Goal: Task Accomplishment & Management: Use online tool/utility

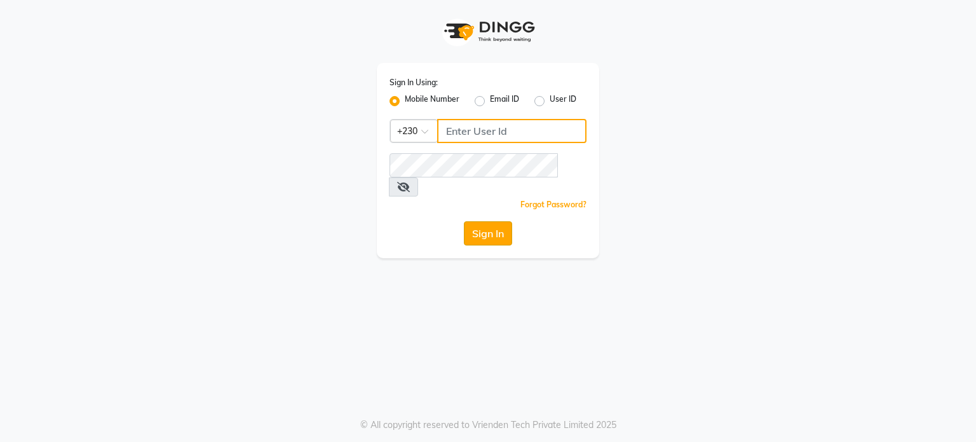
type input "59282313"
click at [502, 223] on button "Sign In" at bounding box center [488, 233] width 48 height 24
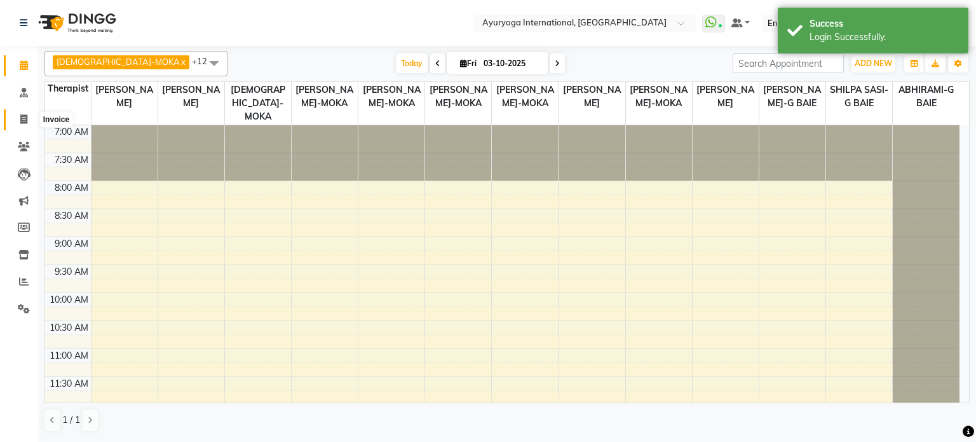
click at [22, 118] on icon at bounding box center [23, 119] width 7 height 10
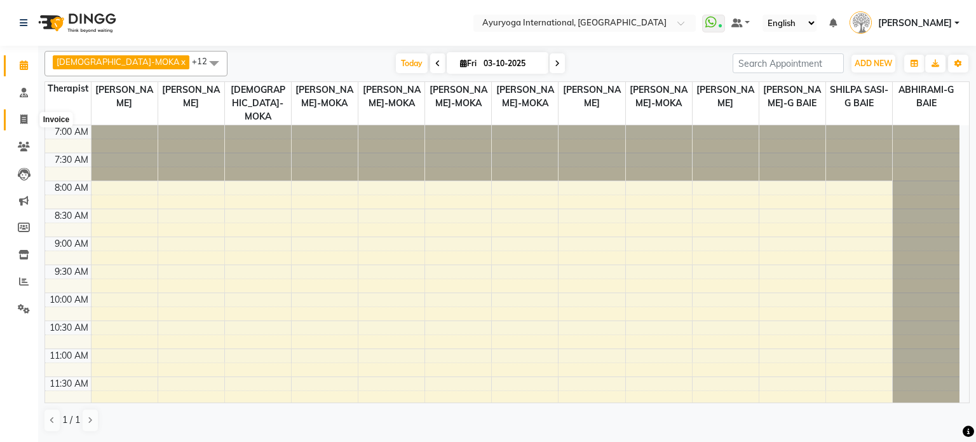
select select "service"
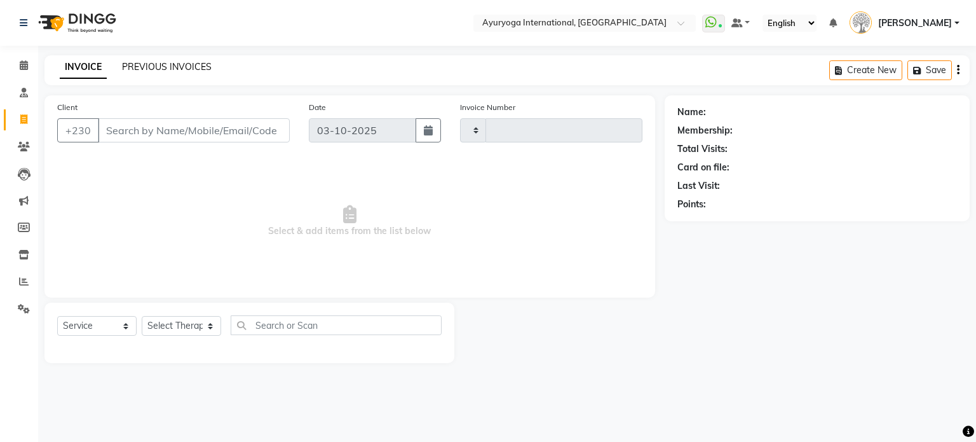
type input "6014"
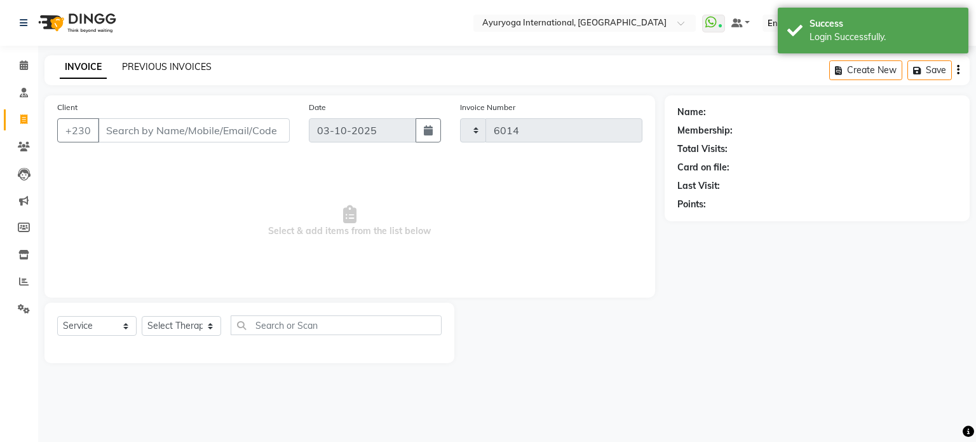
select select "730"
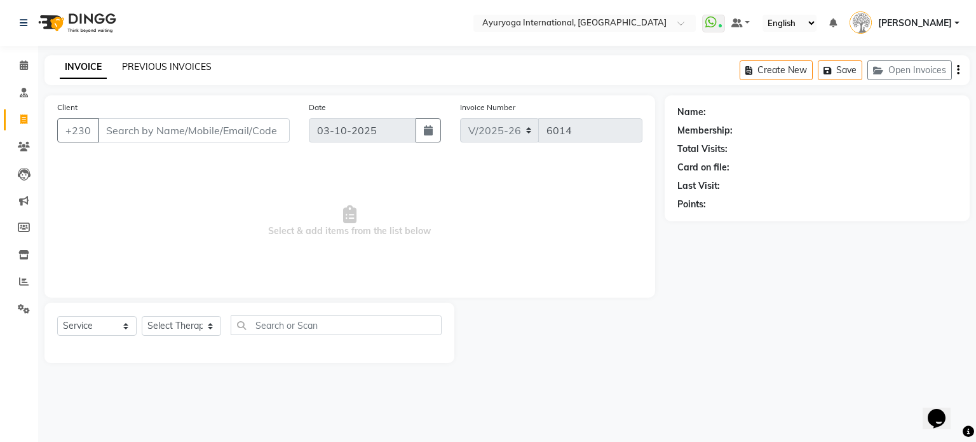
click at [154, 68] on link "PREVIOUS INVOICES" at bounding box center [167, 66] width 90 height 11
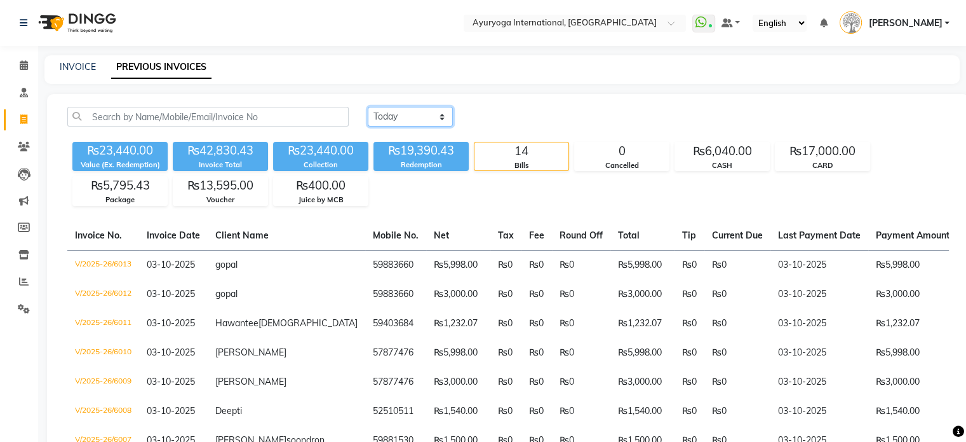
click at [407, 119] on select "[DATE] [DATE] Custom Range" at bounding box center [410, 117] width 85 height 20
select select "range"
click at [368, 107] on select "[DATE] [DATE] Custom Range" at bounding box center [410, 117] width 85 height 20
click at [502, 114] on input "03-10-2025" at bounding box center [513, 117] width 89 height 18
select select "10"
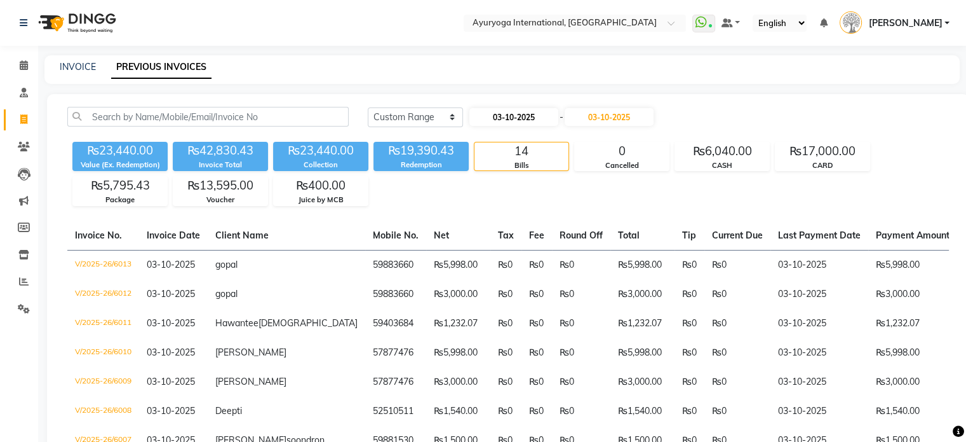
select select "2025"
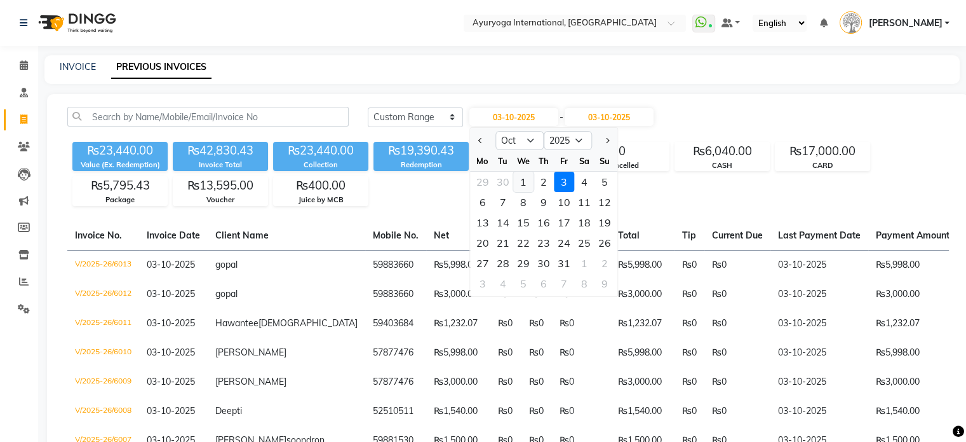
click at [524, 178] on div "1" at bounding box center [523, 182] width 20 height 20
type input "01-10-2025"
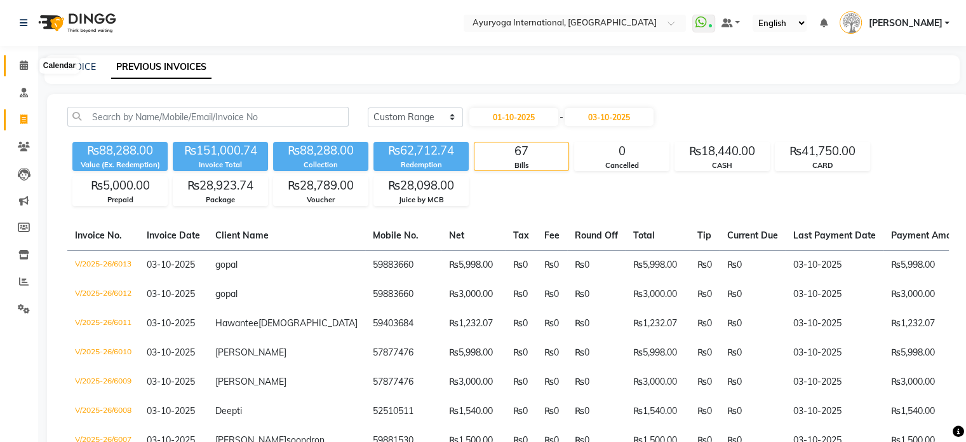
click at [25, 67] on icon at bounding box center [24, 65] width 8 height 10
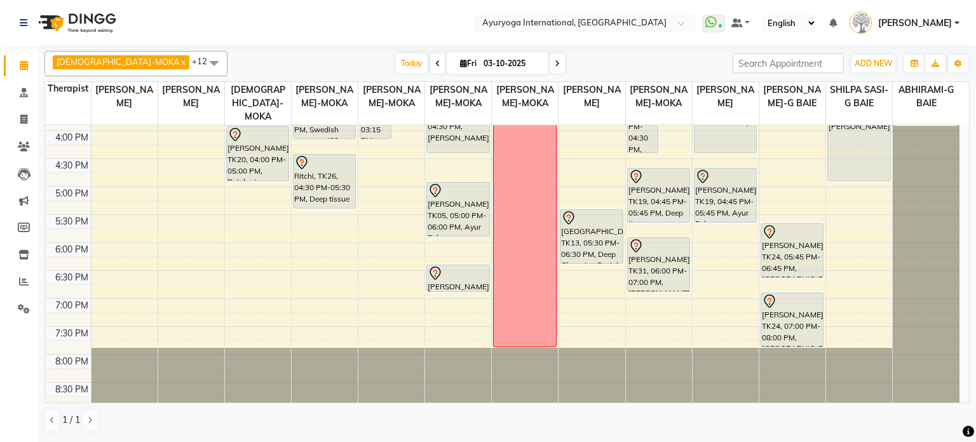
scroll to position [307, 0]
